Goal: Navigation & Orientation: Find specific page/section

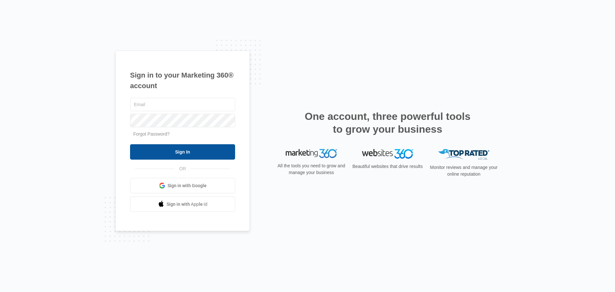
type input "[EMAIL_ADDRESS][DOMAIN_NAME]"
click at [163, 151] on input "Sign In" at bounding box center [182, 151] width 105 height 15
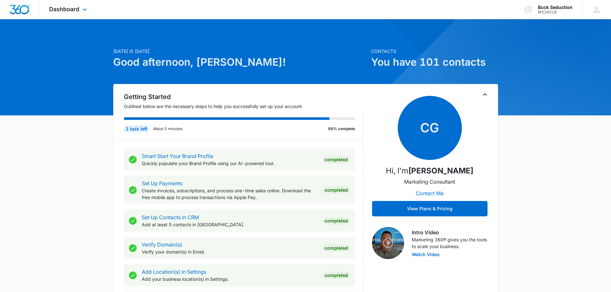
click at [86, 15] on div "Dashboard Apps Reputation Websites Forms CRM Email Social Shop Payments POS Con…" at bounding box center [68, 9] width 59 height 19
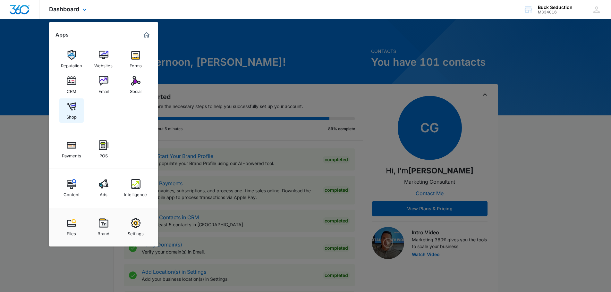
click at [75, 117] on div "Shop" at bounding box center [71, 115] width 10 height 8
